Goal: Information Seeking & Learning: Learn about a topic

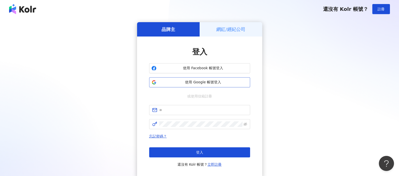
click at [156, 79] on button "使用 Google 帳號登入" at bounding box center [199, 82] width 101 height 10
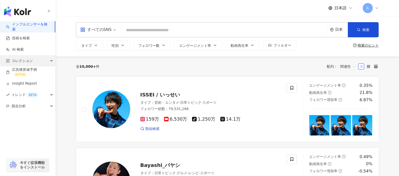
click at [32, 64] on div "コレクション" at bounding box center [27, 60] width 55 height 11
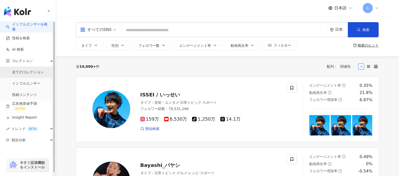
click at [29, 71] on link "全てのコレクション" at bounding box center [28, 72] width 32 height 5
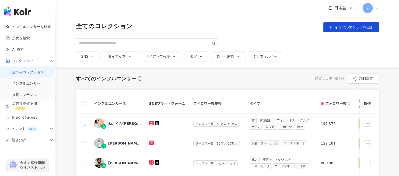
click at [369, 9] on span "A" at bounding box center [367, 8] width 10 height 10
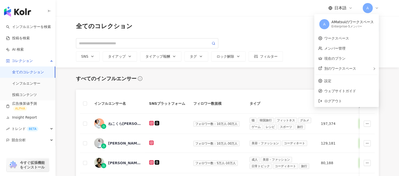
click at [295, 36] on div "全てのコレクション インフルエンサーを追加 SNS タイアップ タイアップ報酬 タグ ロック解除 フィルター" at bounding box center [227, 41] width 303 height 39
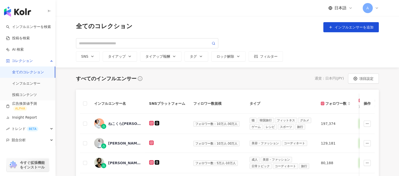
click at [377, 8] on icon at bounding box center [377, 8] width 4 height 4
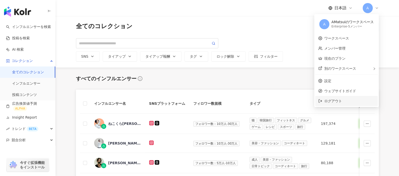
click at [355, 102] on span "ログアウト" at bounding box center [349, 101] width 50 height 6
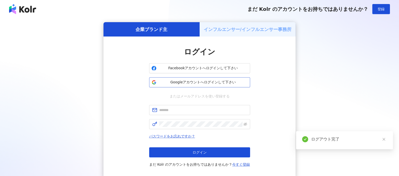
click at [201, 81] on span "Googleアカウントへログインして下さい" at bounding box center [202, 82] width 89 height 5
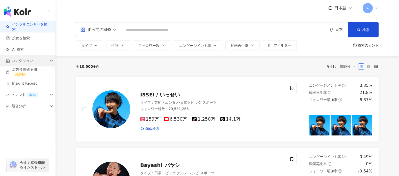
click at [49, 61] on div "コレクション" at bounding box center [27, 60] width 55 height 11
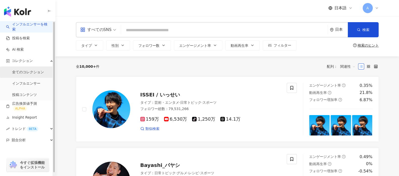
click at [40, 74] on link "全てのコレクション" at bounding box center [28, 72] width 32 height 5
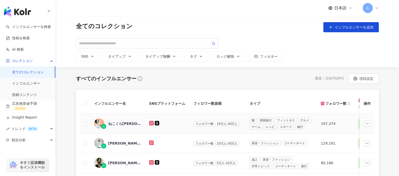
click at [354, 125] on td "85" at bounding box center [370, 124] width 32 height 20
click at [377, 8] on icon at bounding box center [377, 8] width 4 height 4
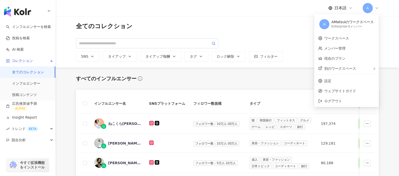
click at [393, 19] on div "全てのコレクション インフルエンサーを追加 SNS タイアップ タイアップ報酬 タグ ロック解除 フィルター" at bounding box center [226, 41] width 343 height 51
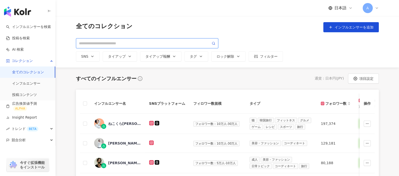
click at [135, 46] on input "search" at bounding box center [145, 44] width 132 height 6
paste input "**********"
type input "**********"
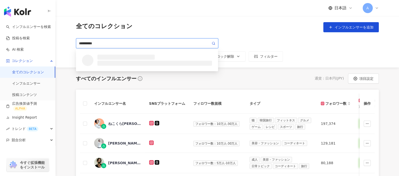
click at [211, 43] on span "**********" at bounding box center [147, 43] width 142 height 10
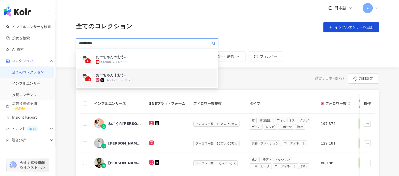
click at [85, 78] on img at bounding box center [87, 78] width 10 height 10
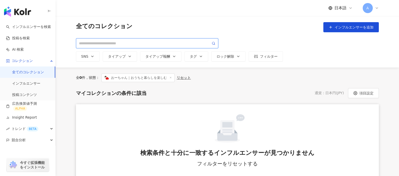
click at [115, 43] on input "search" at bounding box center [145, 44] width 132 height 6
paste input "**********"
type input "**********"
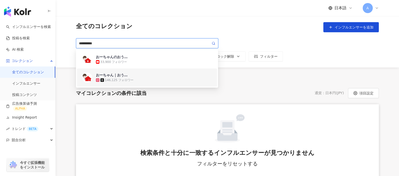
click at [85, 76] on img at bounding box center [87, 78] width 10 height 10
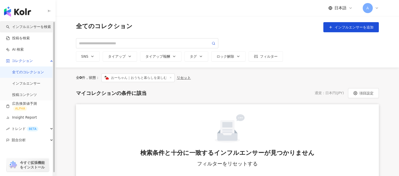
click at [33, 28] on link "インフルエンサーを検索" at bounding box center [28, 26] width 45 height 5
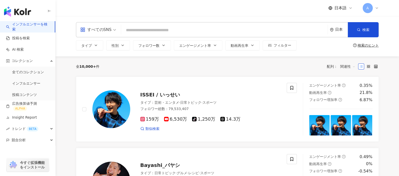
drag, startPoint x: 162, startPoint y: 31, endPoint x: 150, endPoint y: 31, distance: 12.4
click at [150, 31] on input "search" at bounding box center [224, 30] width 202 height 10
type input "**********"
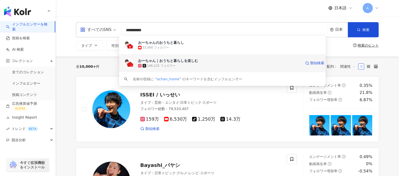
click at [129, 61] on img at bounding box center [129, 63] width 10 height 10
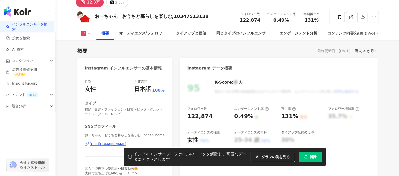
scroll to position [31, 0]
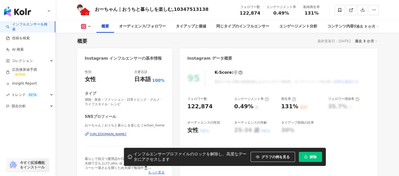
click at [128, 156] on icon at bounding box center [130, 157] width 5 height 5
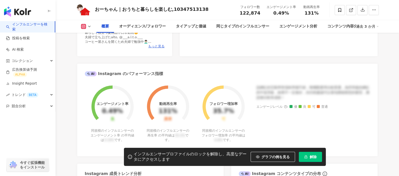
scroll to position [0, 0]
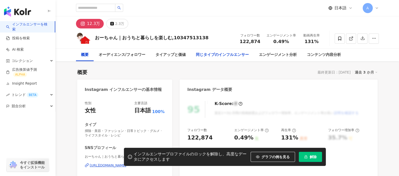
click at [196, 51] on div "同じタイプのインフルエンサー" at bounding box center [222, 55] width 63 height 13
